Goal: Task Accomplishment & Management: Manage account settings

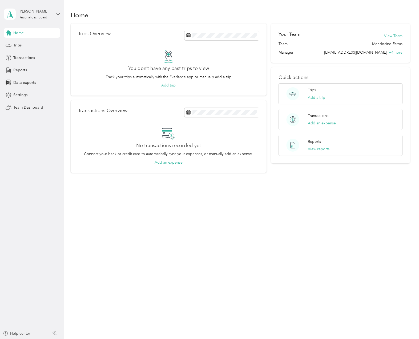
click at [59, 14] on icon at bounding box center [58, 14] width 3 height 2
click at [32, 41] on div "Team dashboard" at bounding box center [23, 44] width 29 height 6
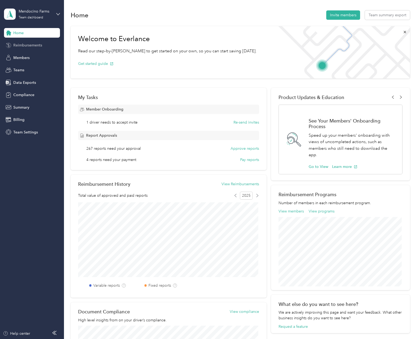
click at [24, 48] on div "Reimbursements" at bounding box center [32, 46] width 56 height 10
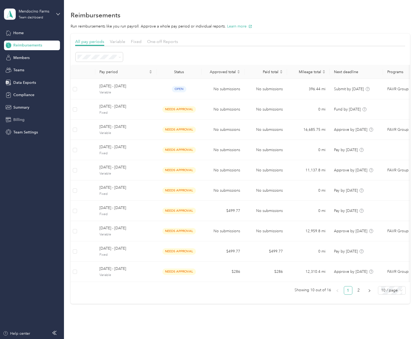
click at [20, 123] on div "Billing" at bounding box center [32, 120] width 56 height 10
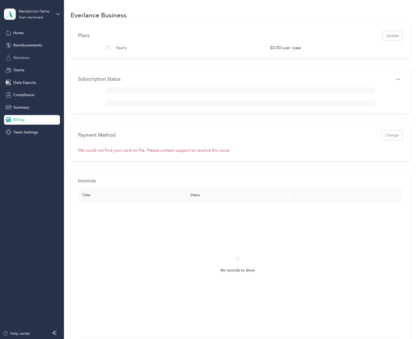
click at [18, 58] on span "Members" at bounding box center [21, 58] width 16 height 6
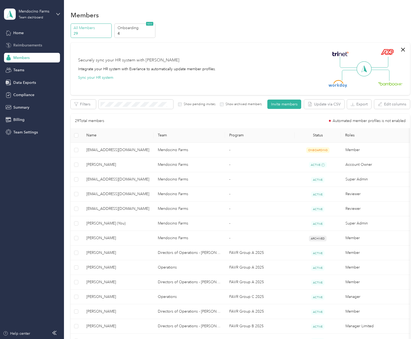
click at [24, 47] on span "Reimbursements" at bounding box center [27, 45] width 29 height 6
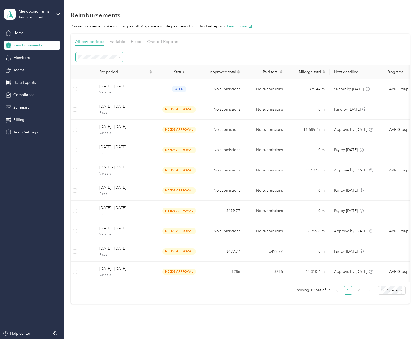
click at [101, 60] on span at bounding box center [99, 56] width 47 height 9
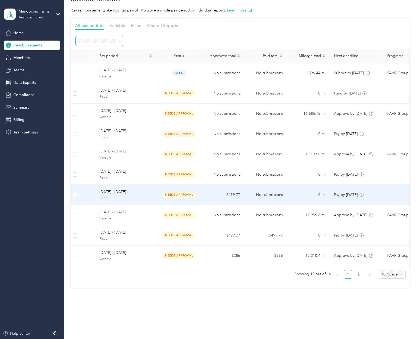
scroll to position [24, 0]
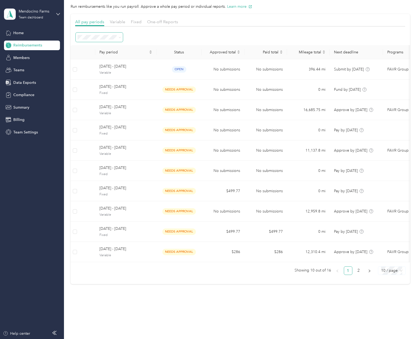
click at [396, 271] on span "10 / page" at bounding box center [391, 270] width 21 height 8
click at [389, 289] on div "25 / page" at bounding box center [391, 290] width 19 height 6
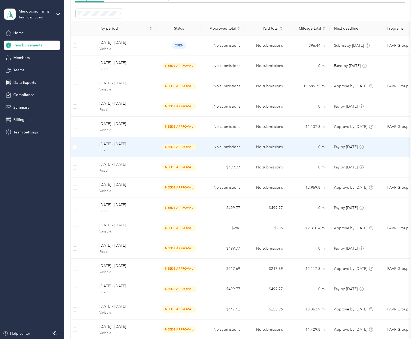
scroll to position [107, 0]
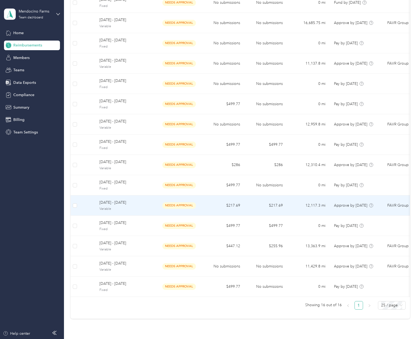
click at [125, 200] on span "[DATE] - [DATE]" at bounding box center [125, 202] width 53 height 6
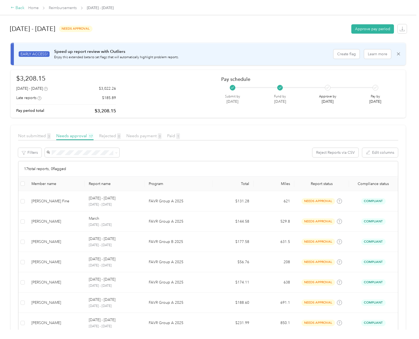
click at [21, 11] on div "Back" at bounding box center [18, 8] width 14 height 6
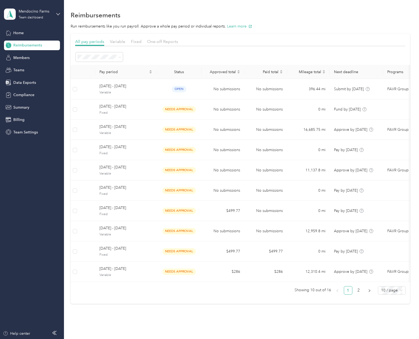
click at [30, 100] on div "Home Reimbursements Members Teams Data Exports Compliance Summary Billing Team …" at bounding box center [32, 82] width 56 height 109
click at [31, 97] on span "Compliance" at bounding box center [23, 95] width 21 height 6
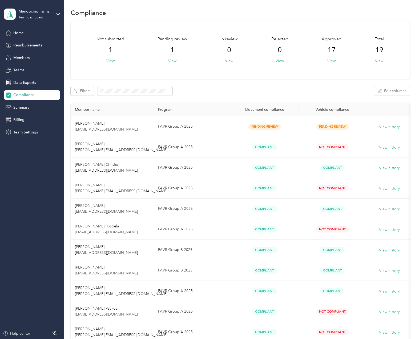
scroll to position [1, 0]
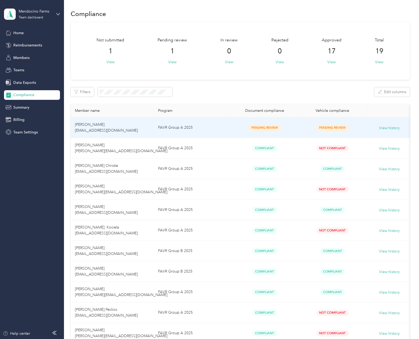
click at [272, 128] on span "Pending Review" at bounding box center [265, 128] width 32 height 6
click at [389, 129] on button "View history" at bounding box center [389, 128] width 21 height 6
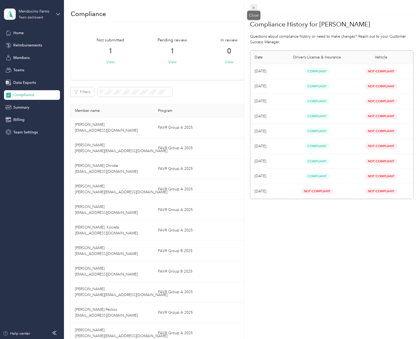
click at [251, 7] on span at bounding box center [253, 7] width 7 height 7
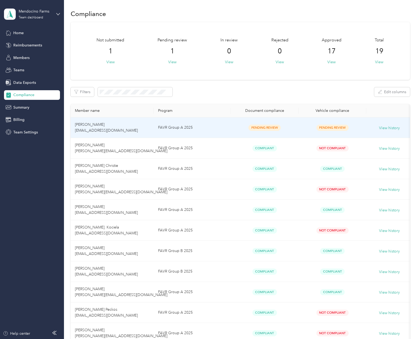
click at [88, 124] on span "[PERSON_NAME] [EMAIL_ADDRESS][DOMAIN_NAME]" at bounding box center [106, 127] width 63 height 10
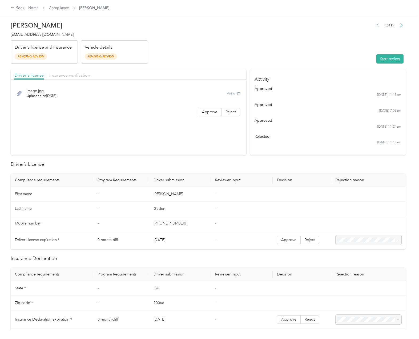
click at [81, 75] on span "Insurance verification" at bounding box center [69, 75] width 41 height 5
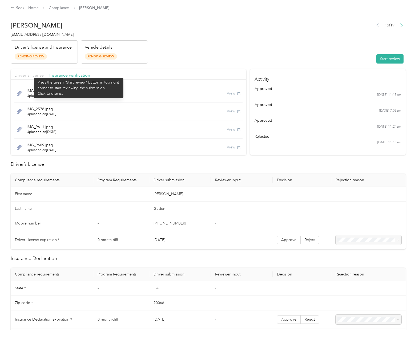
click at [31, 75] on span "Driver's license" at bounding box center [28, 75] width 29 height 5
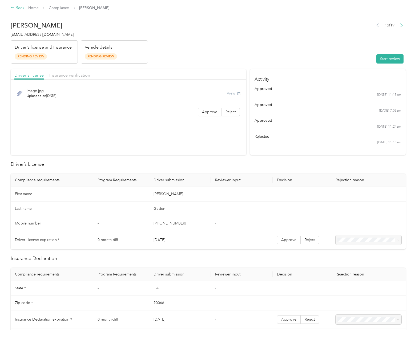
click at [21, 9] on div "Back" at bounding box center [18, 8] width 14 height 6
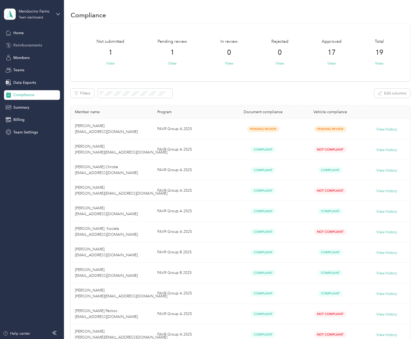
click at [26, 45] on span "Reimbursements" at bounding box center [27, 45] width 29 height 6
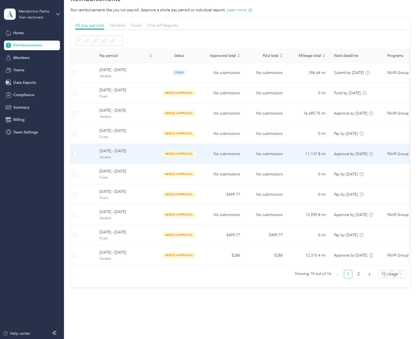
scroll to position [24, 0]
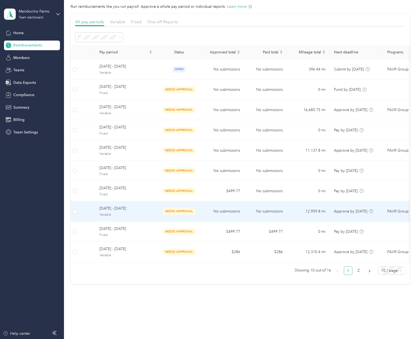
click at [114, 212] on span "Variable" at bounding box center [125, 214] width 53 height 5
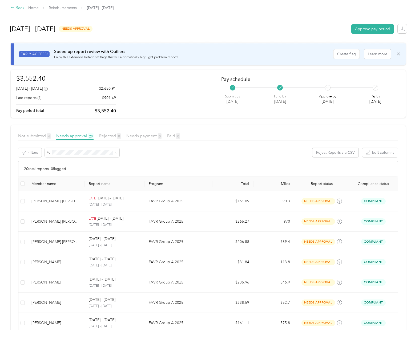
click at [14, 6] on div "Back" at bounding box center [18, 8] width 14 height 6
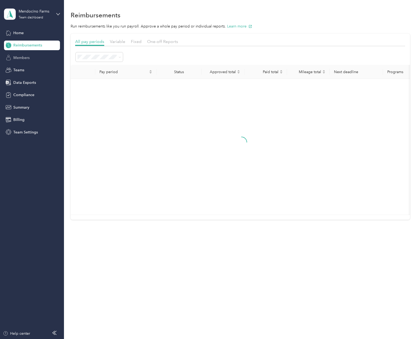
click at [32, 59] on div "Members" at bounding box center [32, 58] width 56 height 10
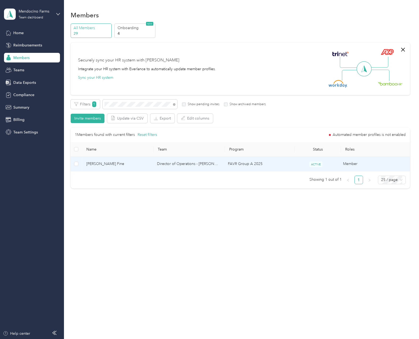
click at [125, 162] on span "[PERSON_NAME] Fine" at bounding box center [117, 164] width 62 height 6
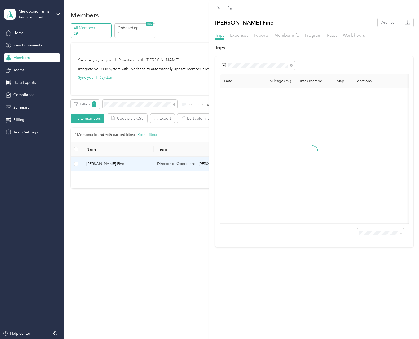
click at [257, 35] on span "Reports" at bounding box center [261, 35] width 15 height 5
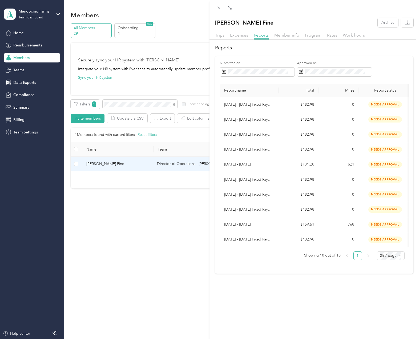
click at [18, 46] on div "[PERSON_NAME] Fine Archive Trips Expenses Reports Member info Program Rates Wor…" at bounding box center [209, 169] width 419 height 339
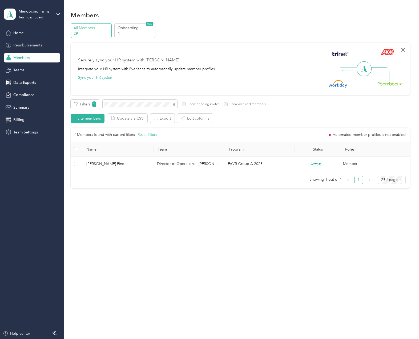
click at [28, 46] on span "Reimbursements" at bounding box center [27, 45] width 29 height 6
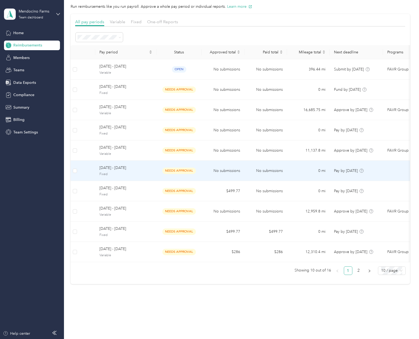
scroll to position [24, 0]
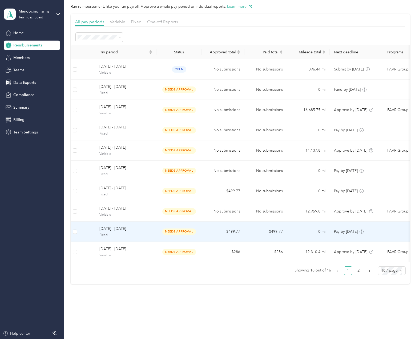
click at [132, 226] on span "[DATE] - [DATE]" at bounding box center [125, 229] width 53 height 6
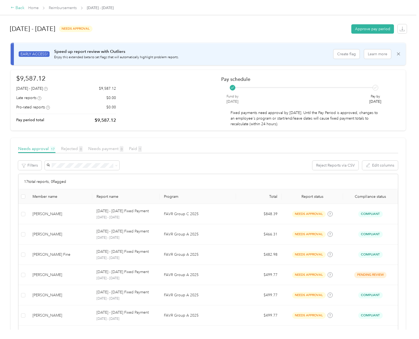
click at [18, 8] on div "Back" at bounding box center [18, 8] width 14 height 6
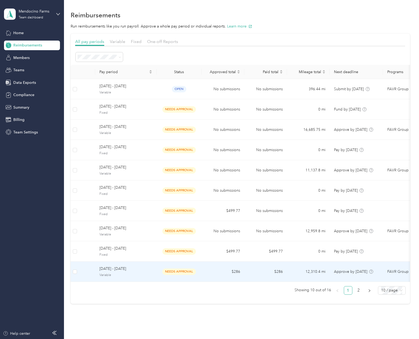
click at [109, 272] on div "[DATE] - [DATE] Variable" at bounding box center [125, 271] width 53 height 11
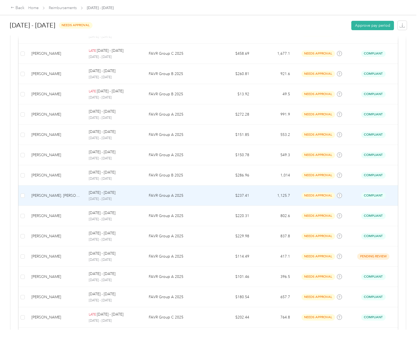
scroll to position [215, 0]
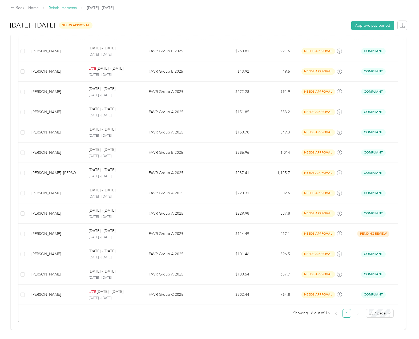
click at [61, 10] on link "Reimbursements" at bounding box center [63, 8] width 28 height 5
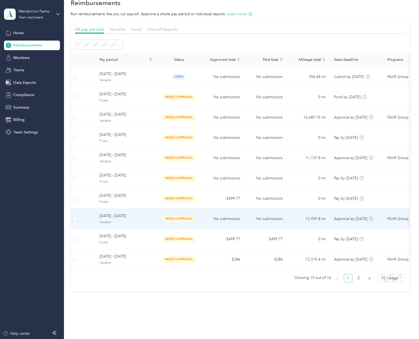
scroll to position [24, 0]
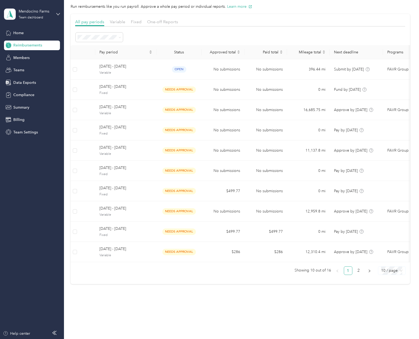
click at [390, 271] on span "10 / page" at bounding box center [391, 270] width 21 height 8
click at [394, 289] on div "25 / page" at bounding box center [391, 290] width 19 height 6
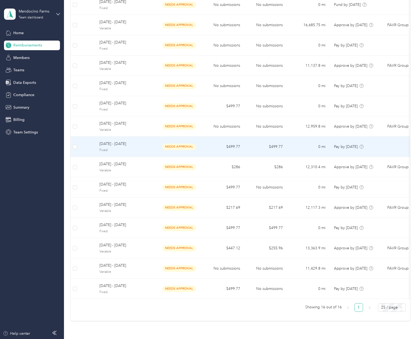
scroll to position [107, 0]
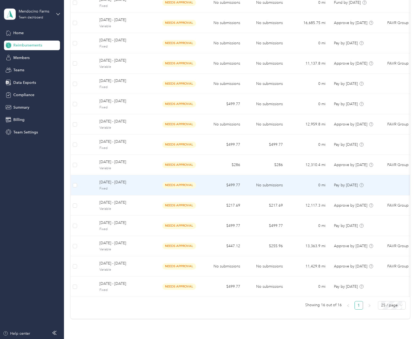
click at [117, 185] on span "[DATE] - [DATE]" at bounding box center [125, 182] width 53 height 6
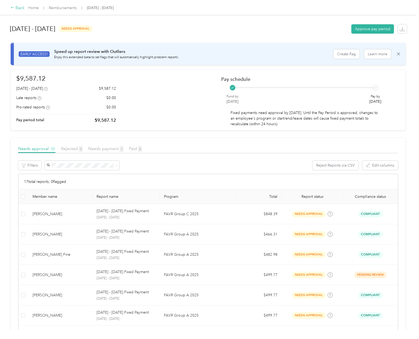
click at [18, 9] on div "Back" at bounding box center [18, 8] width 14 height 6
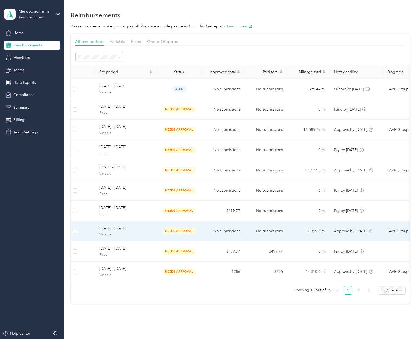
scroll to position [24, 0]
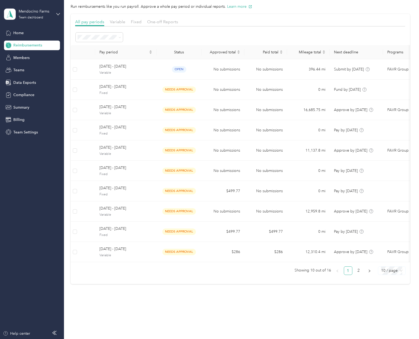
click at [399, 271] on span "10 / page" at bounding box center [391, 270] width 21 height 8
click at [396, 291] on div "25 / page" at bounding box center [391, 290] width 19 height 6
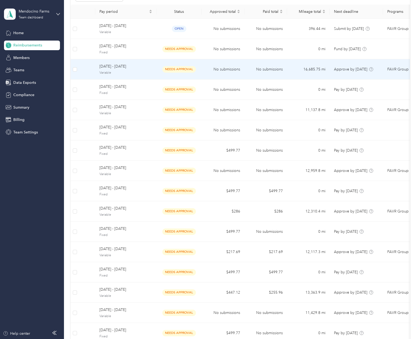
scroll to position [133, 0]
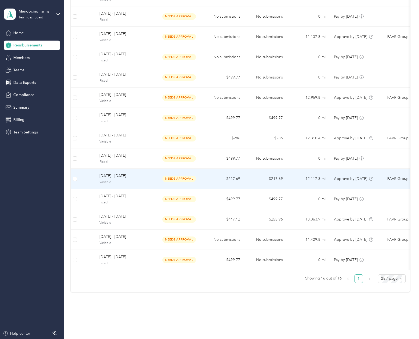
click at [117, 180] on span "Variable" at bounding box center [125, 182] width 53 height 5
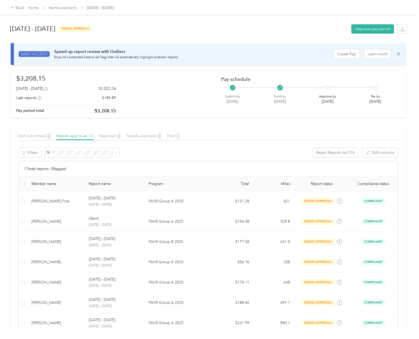
click at [52, 183] on div "Member name" at bounding box center [55, 183] width 49 height 5
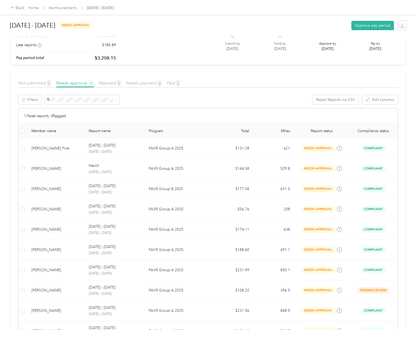
scroll to position [53, 0]
click at [47, 130] on div "Member name" at bounding box center [55, 130] width 49 height 5
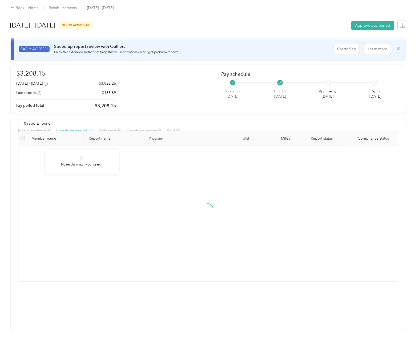
scroll to position [9, 0]
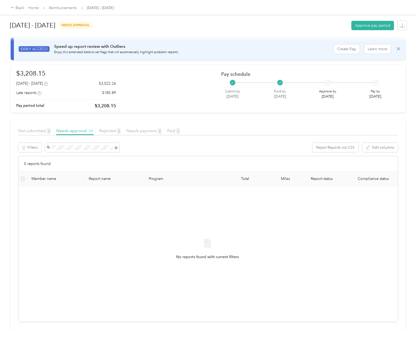
click at [100, 154] on div "[PERSON_NAME]" at bounding box center [81, 153] width 67 height 6
click at [117, 146] on icon at bounding box center [116, 147] width 3 height 3
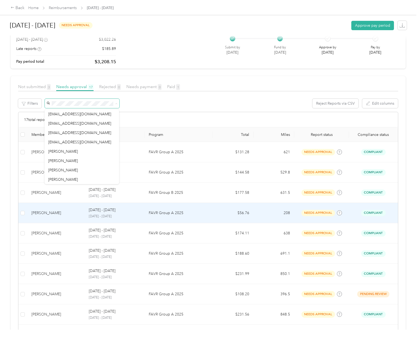
scroll to position [48, 0]
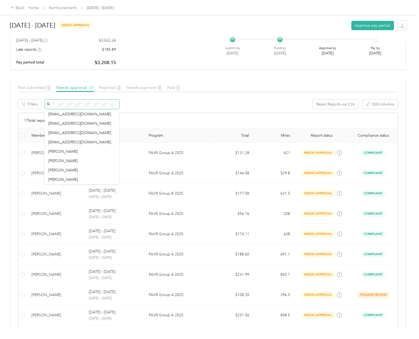
click at [189, 46] on div "$3,208.15 [DATE] - [DATE] $3,022.26 Late reports $185.89 Pay period total $3,20…" at bounding box center [208, 45] width 384 height 41
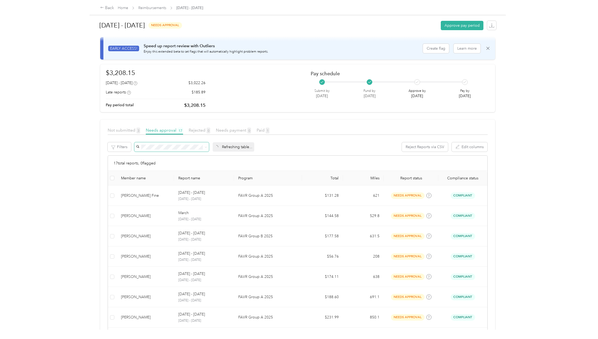
scroll to position [0, 0]
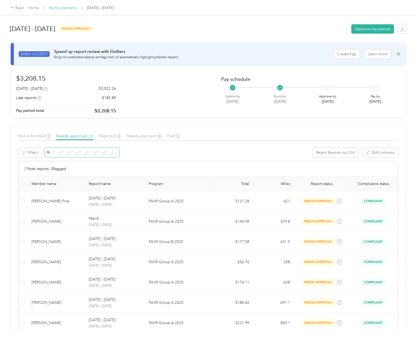
click at [69, 10] on link "Reimbursements" at bounding box center [63, 8] width 28 height 5
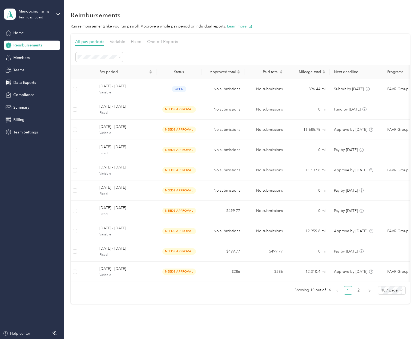
drag, startPoint x: 324, startPoint y: 28, endPoint x: 305, endPoint y: 26, distance: 19.0
click at [324, 28] on p "Run reimbursements like you run payroll. Approve a whole pay period or individu…" at bounding box center [241, 26] width 340 height 6
click at [25, 32] on div "Home" at bounding box center [32, 33] width 56 height 10
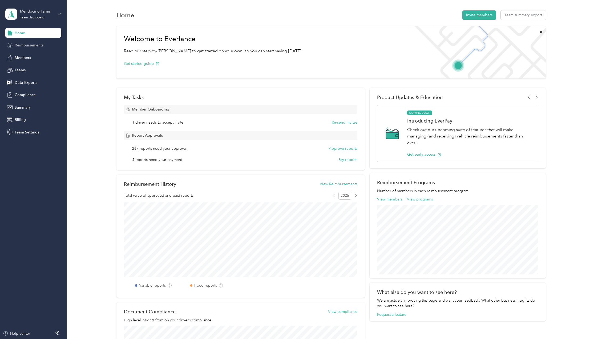
click at [34, 45] on span "Reimbursements" at bounding box center [29, 45] width 29 height 6
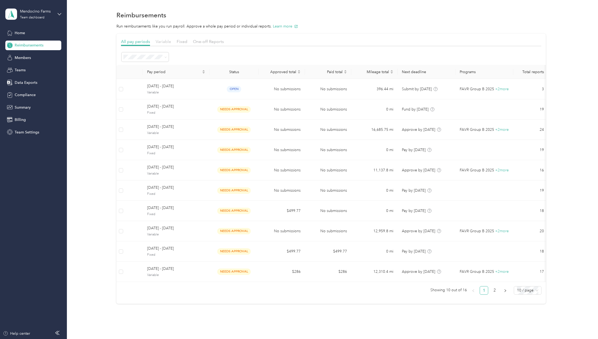
click at [170, 41] on span "Variable" at bounding box center [163, 41] width 15 height 5
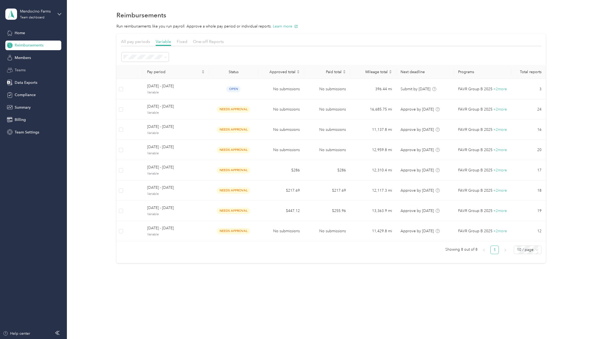
click at [29, 66] on div "Teams" at bounding box center [33, 70] width 56 height 10
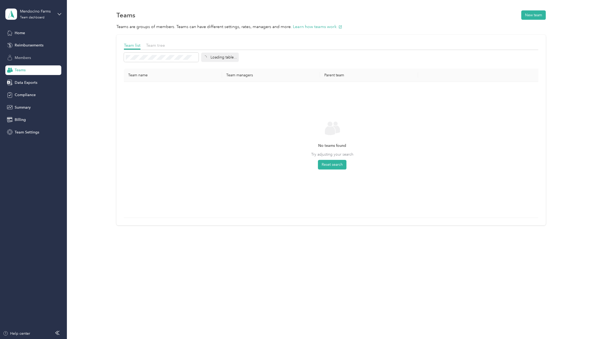
click at [30, 59] on span "Members" at bounding box center [23, 58] width 16 height 6
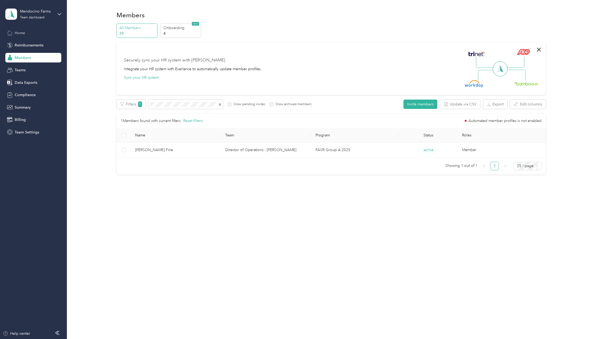
click at [27, 34] on div "Home" at bounding box center [33, 33] width 56 height 10
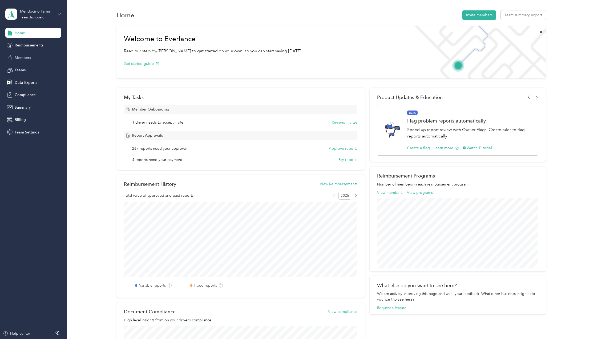
click at [35, 60] on div "Members" at bounding box center [33, 58] width 56 height 10
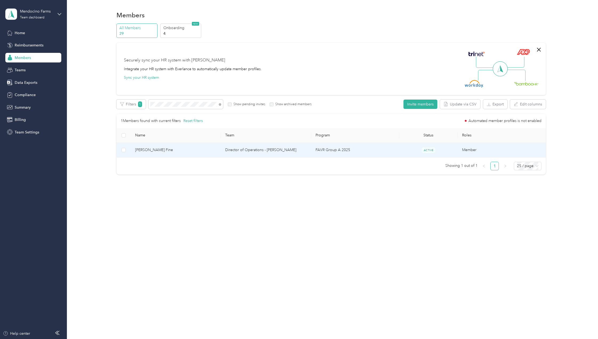
click at [148, 151] on span "[PERSON_NAME] Fine" at bounding box center [176, 150] width 82 height 6
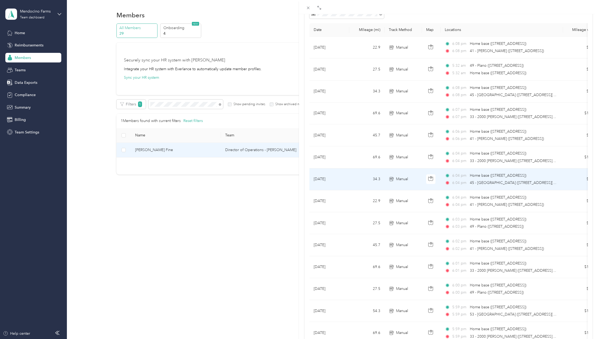
scroll to position [27, 0]
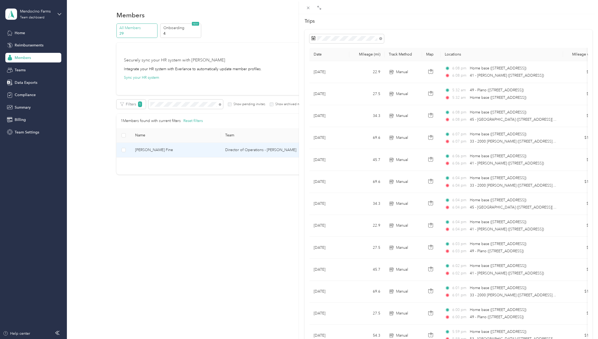
click at [22, 33] on div "[PERSON_NAME] Fine Archive Trips Expenses Reports Member info Program Rates Wor…" at bounding box center [299, 169] width 598 height 339
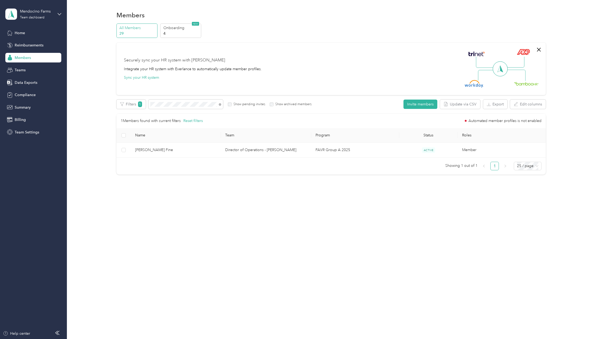
click at [26, 45] on span "Reimbursements" at bounding box center [29, 45] width 29 height 6
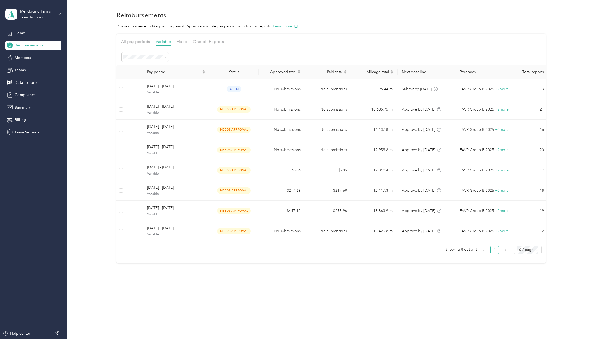
click at [189, 286] on div "Reimbursements Run reimbursements like you run payroll. Approve a whole pay per…" at bounding box center [331, 146] width 529 height 292
drag, startPoint x: 25, startPoint y: 57, endPoint x: 32, endPoint y: 62, distance: 8.7
click at [25, 57] on span "Members" at bounding box center [23, 58] width 16 height 6
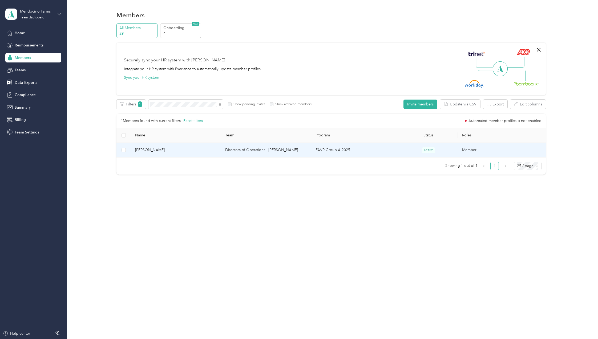
click at [149, 149] on span "[PERSON_NAME]" at bounding box center [176, 150] width 82 height 6
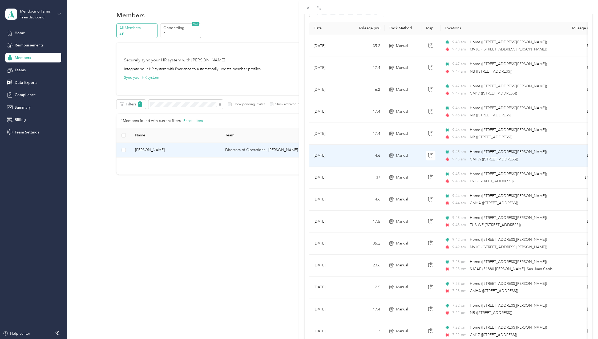
scroll to position [53, 0]
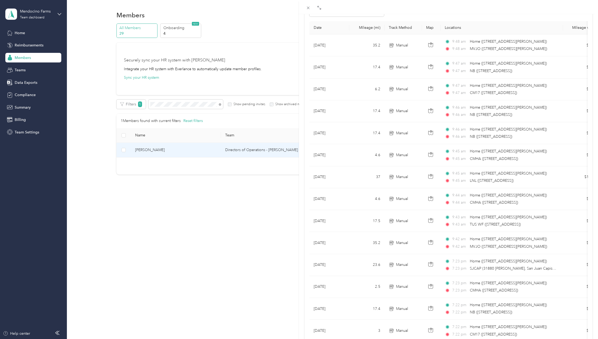
click at [199, 103] on div "[PERSON_NAME] Archive Trips Expenses Reports Member info Program Rates Work hou…" at bounding box center [299, 169] width 598 height 339
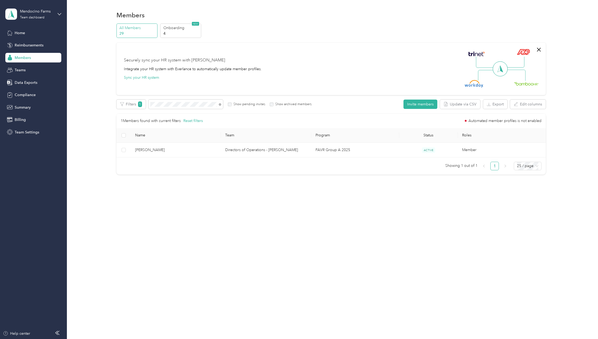
click at [199, 338] on div "Drag to resize Click to close [PERSON_NAME] Archive Trips Expenses Reports Memb…" at bounding box center [298, 339] width 596 height 0
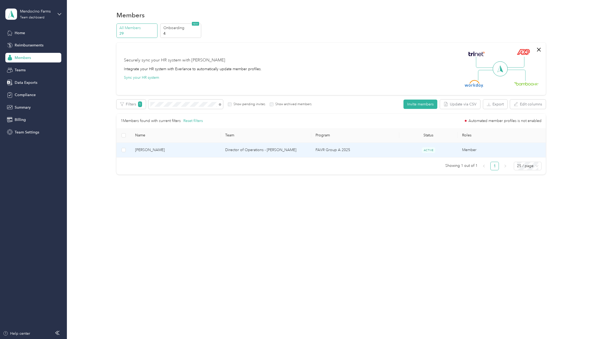
click at [163, 150] on span "[PERSON_NAME]" at bounding box center [176, 150] width 82 height 6
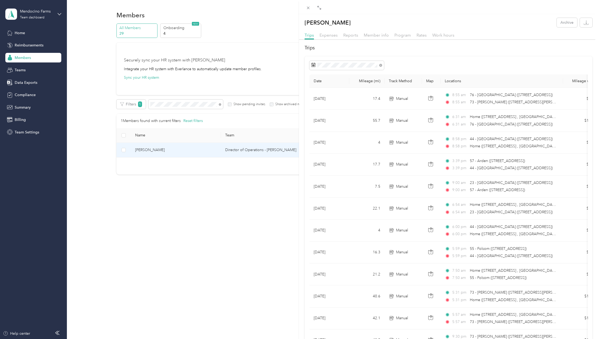
click at [185, 108] on div "[PERSON_NAME] Archive Trips Expenses Reports Member info Program Rates Work hou…" at bounding box center [299, 169] width 598 height 339
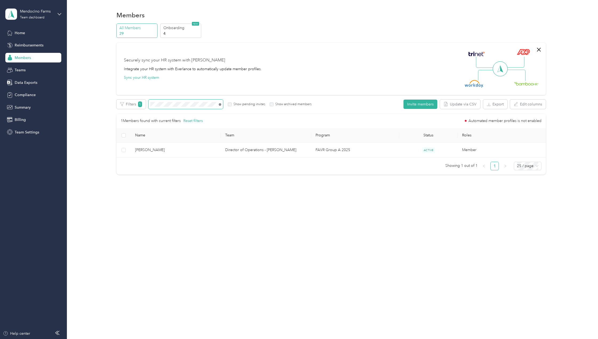
click at [220, 104] on icon at bounding box center [220, 104] width 2 height 2
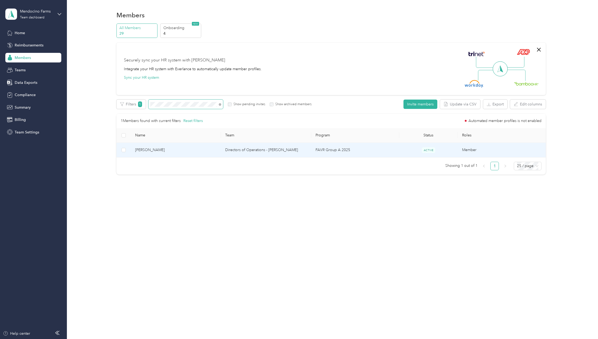
click at [147, 149] on span "[PERSON_NAME]" at bounding box center [176, 150] width 82 height 6
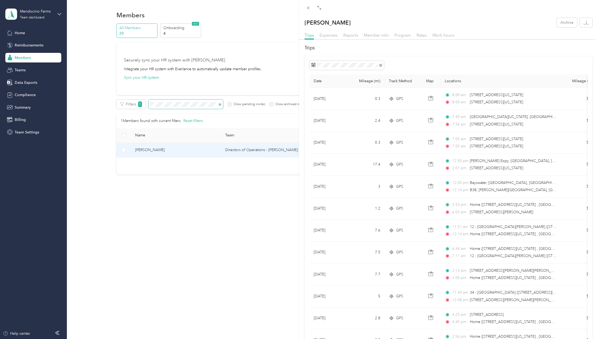
drag, startPoint x: 346, startPoint y: 37, endPoint x: 368, endPoint y: 49, distance: 25.1
click at [346, 37] on span "Reports" at bounding box center [351, 35] width 15 height 5
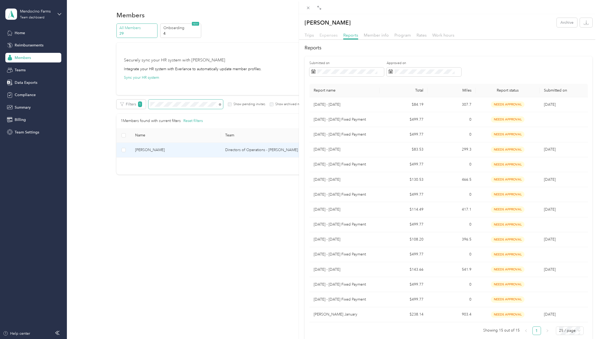
click at [332, 36] on span "Expenses" at bounding box center [329, 35] width 18 height 5
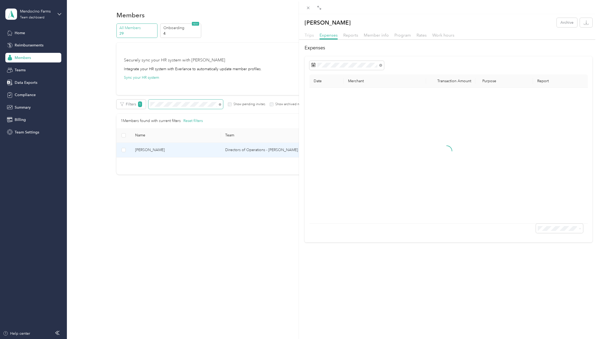
click at [309, 37] on span "Trips" at bounding box center [309, 35] width 9 height 5
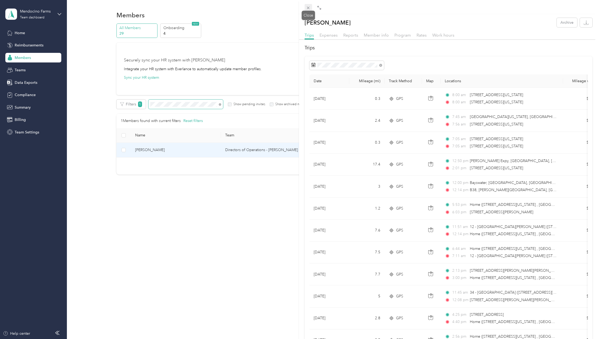
click at [308, 8] on icon at bounding box center [308, 8] width 3 height 3
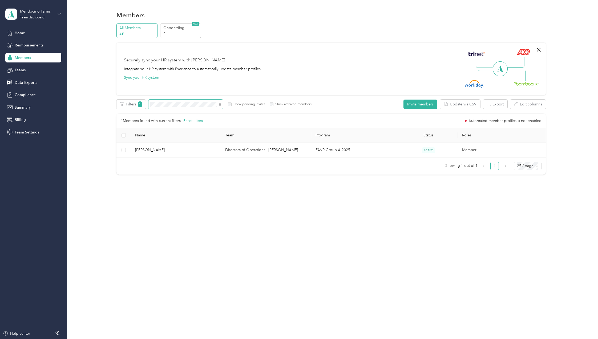
click at [419, 236] on div "Members All Members 29 Onboarding 4 NEW Securely sync your HR system with Everl…" at bounding box center [331, 169] width 529 height 339
click at [221, 105] on icon at bounding box center [220, 104] width 2 height 2
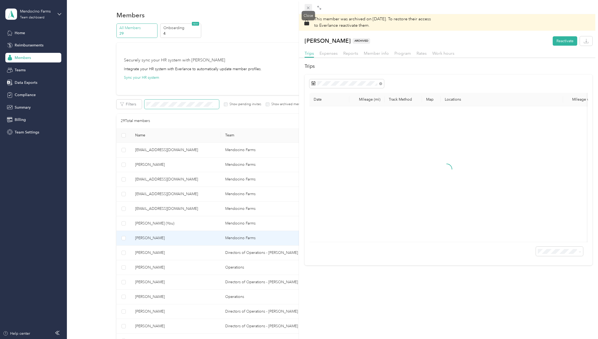
click at [308, 6] on icon at bounding box center [308, 8] width 5 height 5
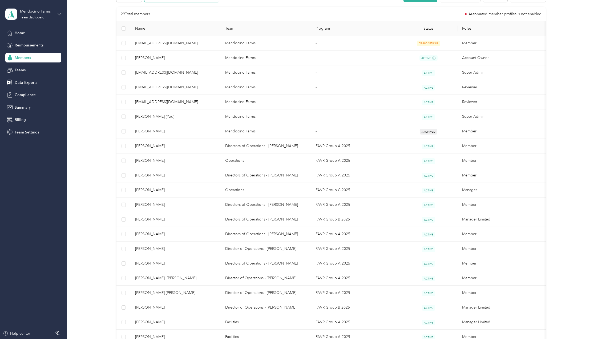
scroll to position [133, 0]
